Goal: Task Accomplishment & Management: Use online tool/utility

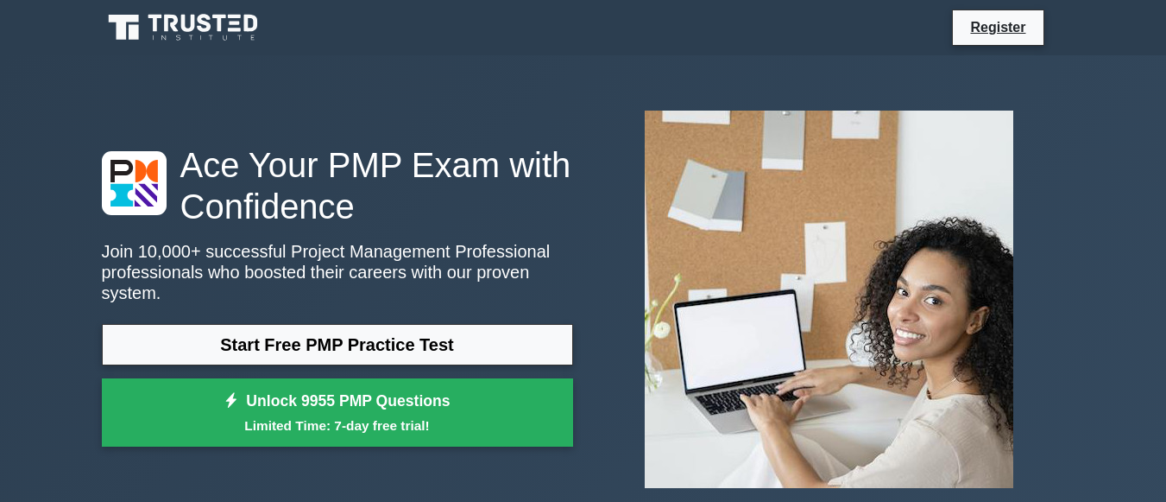
click at [491, 335] on link "Start Free PMP Practice Test" at bounding box center [337, 344] width 471 height 41
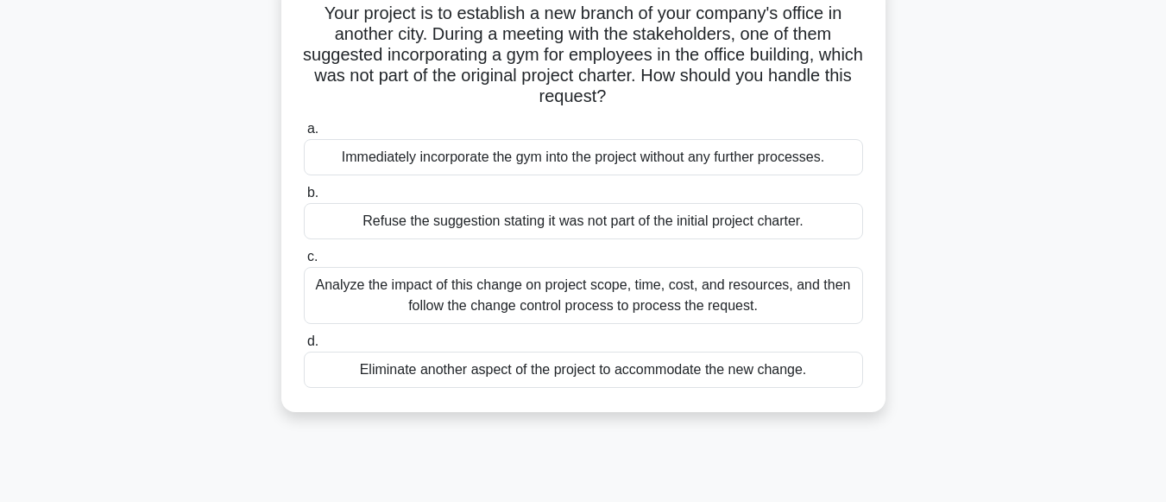
scroll to position [123, 0]
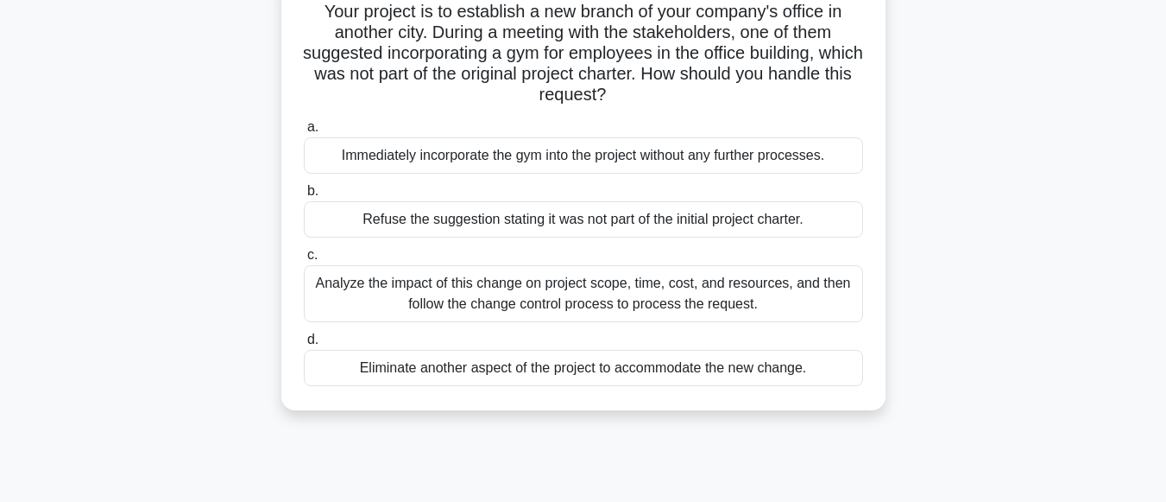
click at [539, 309] on div "Analyze the impact of this change on project scope, time, cost, and resources, …" at bounding box center [583, 293] width 559 height 57
click at [304, 261] on input "c. Analyze the impact of this change on project scope, time, cost, and resource…" at bounding box center [304, 255] width 0 height 11
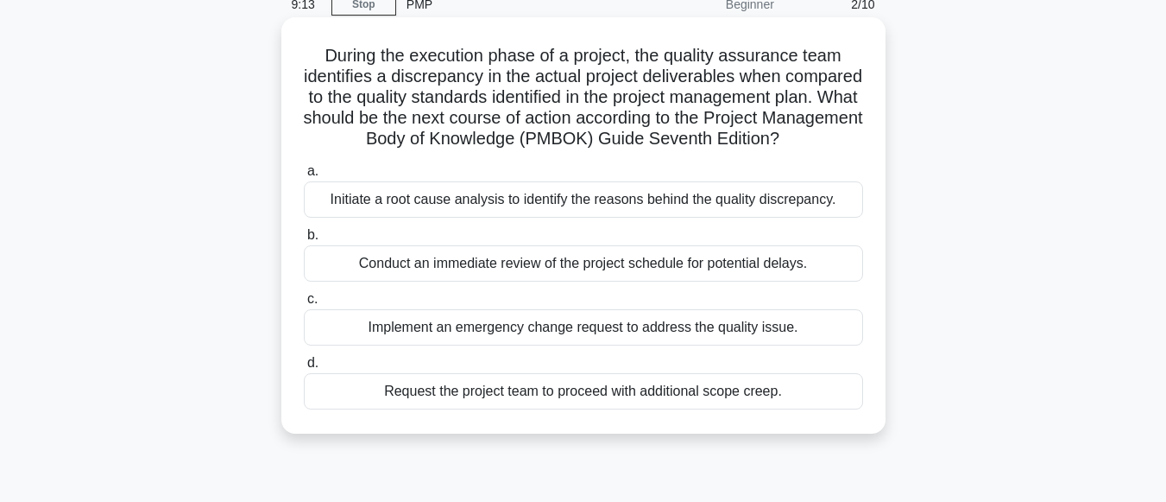
scroll to position [84, 0]
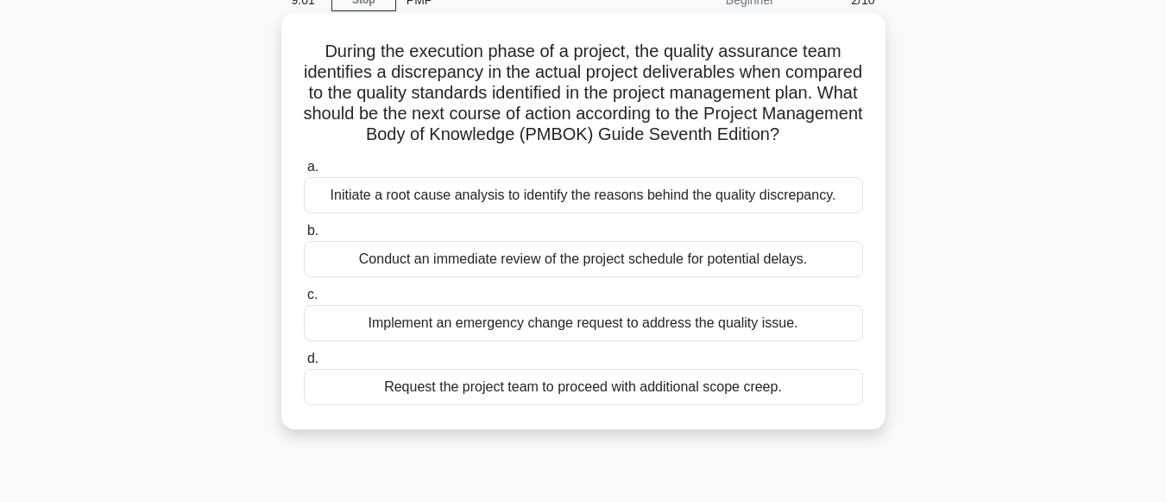
click at [598, 341] on div "Implement an emergency change request to address the quality issue." at bounding box center [583, 323] width 559 height 36
click at [304, 300] on input "c. Implement an emergency change request to address the quality issue." at bounding box center [304, 294] width 0 height 11
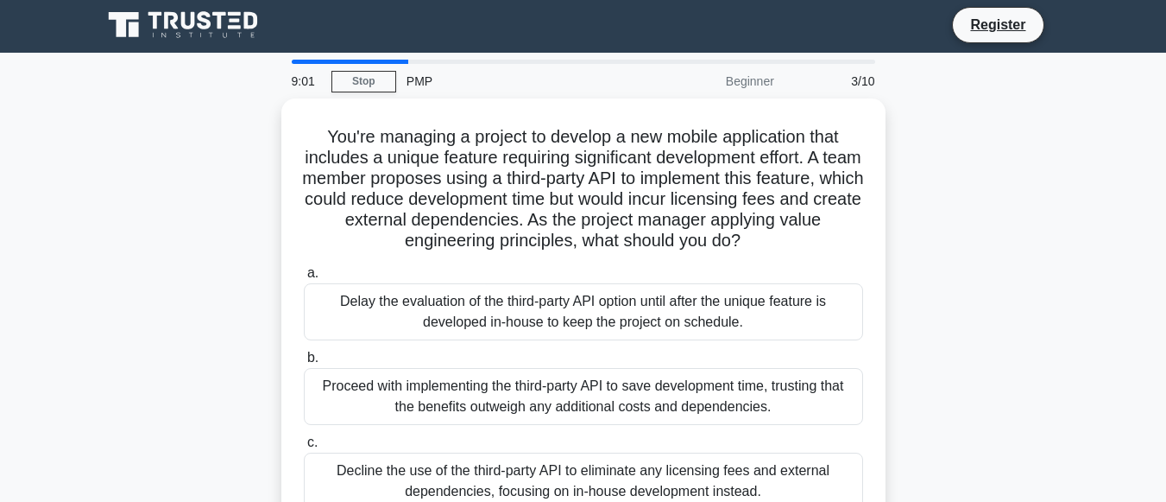
scroll to position [0, 0]
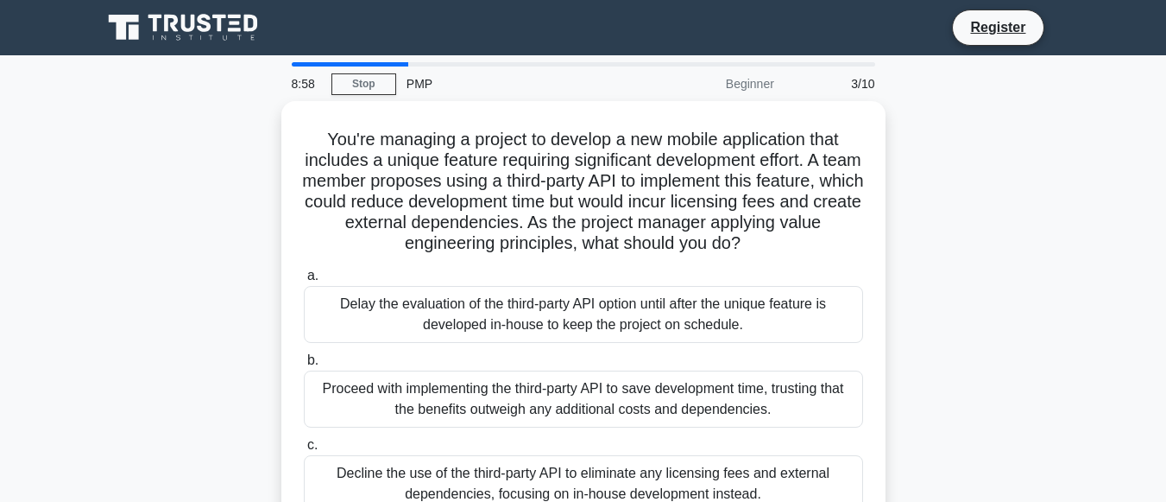
click at [357, 95] on div "8:58 Stop PMP Beginner 3/10" at bounding box center [583, 83] width 604 height 35
click at [370, 88] on link "Stop" at bounding box center [364, 84] width 65 height 22
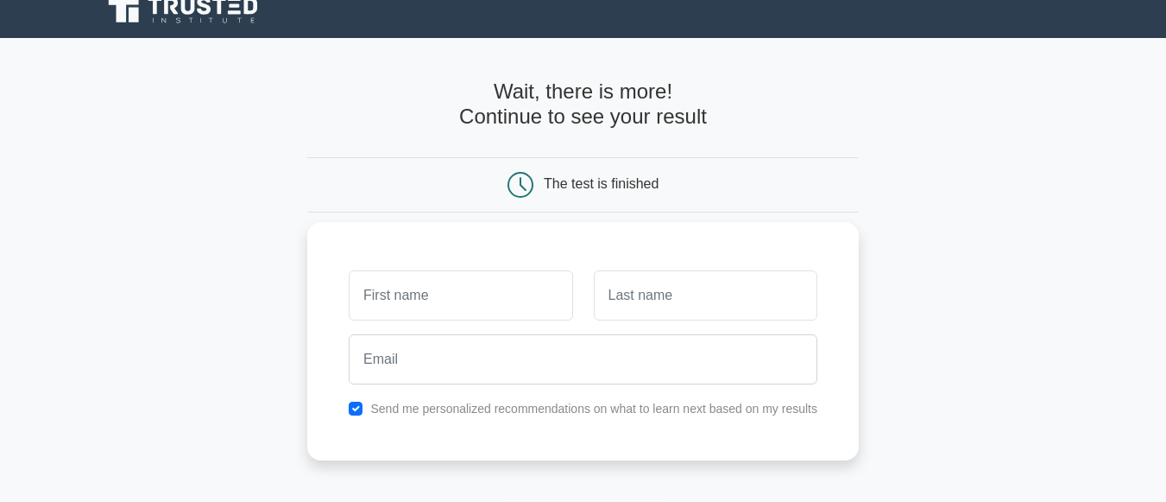
scroll to position [24, 0]
